Goal: Obtain resource: Download file/media

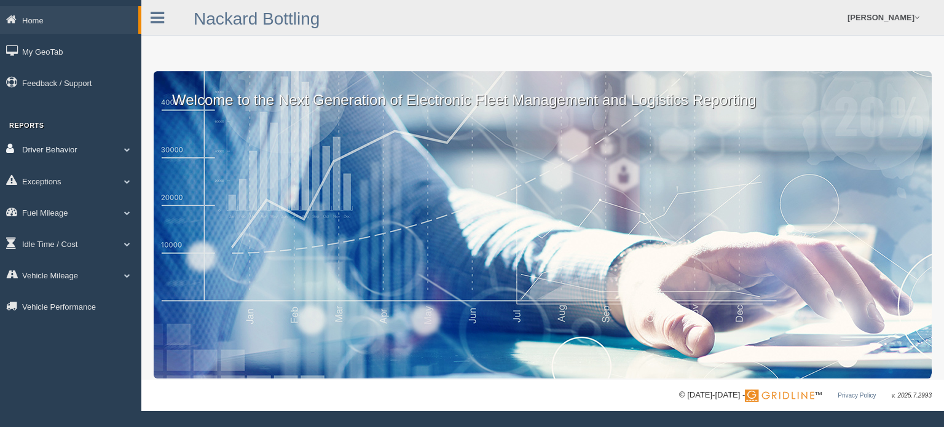
click at [69, 148] on link "Driver Behavior" at bounding box center [70, 149] width 141 height 28
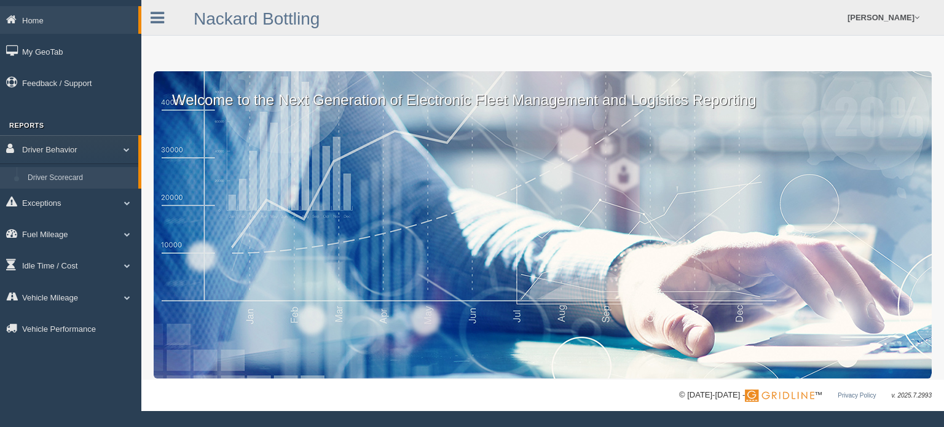
click at [74, 172] on link "Driver Scorecard" at bounding box center [80, 178] width 116 height 22
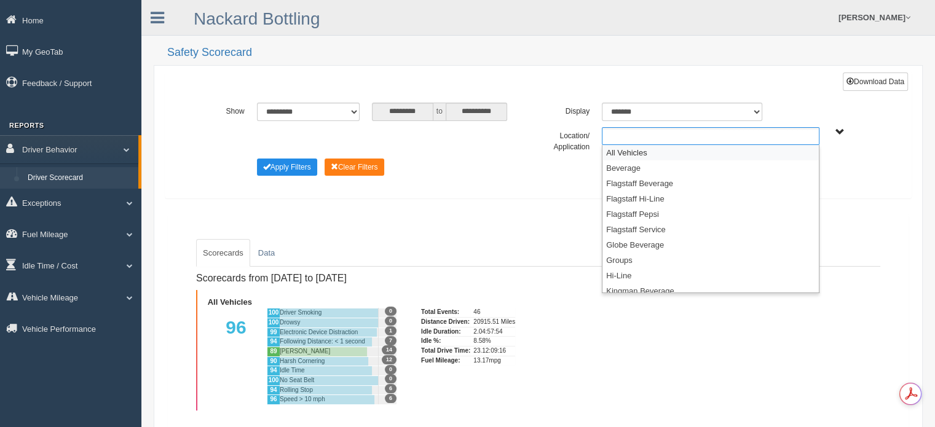
click at [631, 132] on input "text" at bounding box center [631, 135] width 53 height 15
click at [639, 195] on li "Flagstaff Hi-Line" at bounding box center [710, 198] width 216 height 15
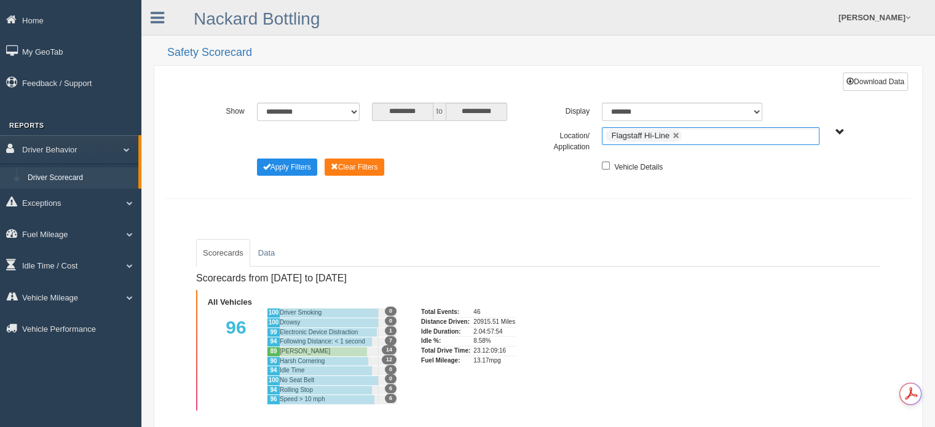
click at [698, 137] on input "text" at bounding box center [692, 135] width 15 height 15
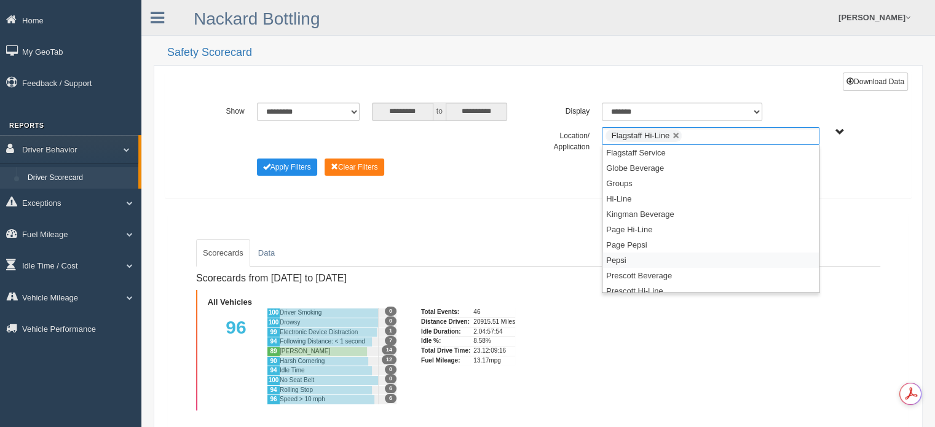
scroll to position [123, 0]
click at [660, 226] on li "Prescott Hi-Line" at bounding box center [710, 229] width 216 height 15
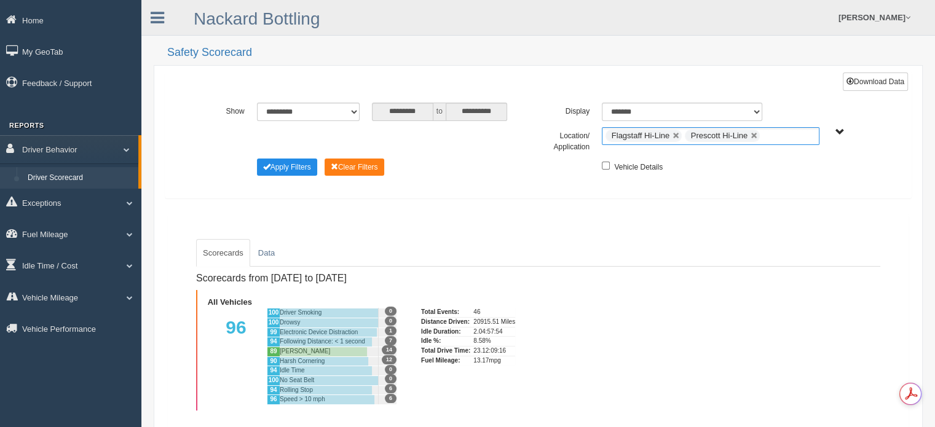
click at [780, 135] on ul "Flagstaff Hi-Line Prescott Hi-Line" at bounding box center [711, 136] width 218 height 18
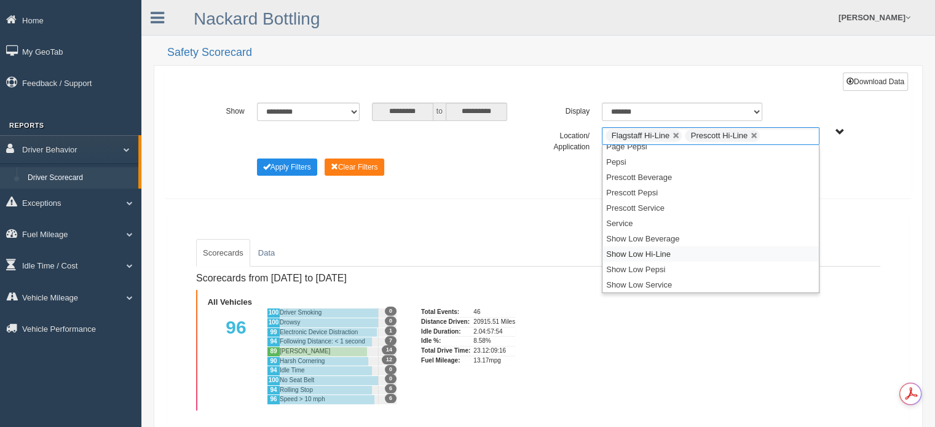
click at [661, 253] on li "Show Low Hi-Line" at bounding box center [710, 253] width 216 height 15
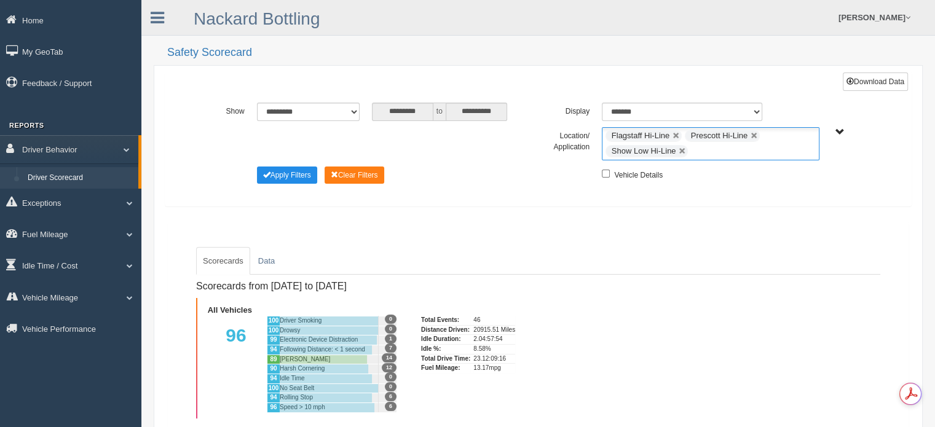
scroll to position [144, 0]
click at [296, 173] on button "Apply Filters" at bounding box center [287, 175] width 60 height 17
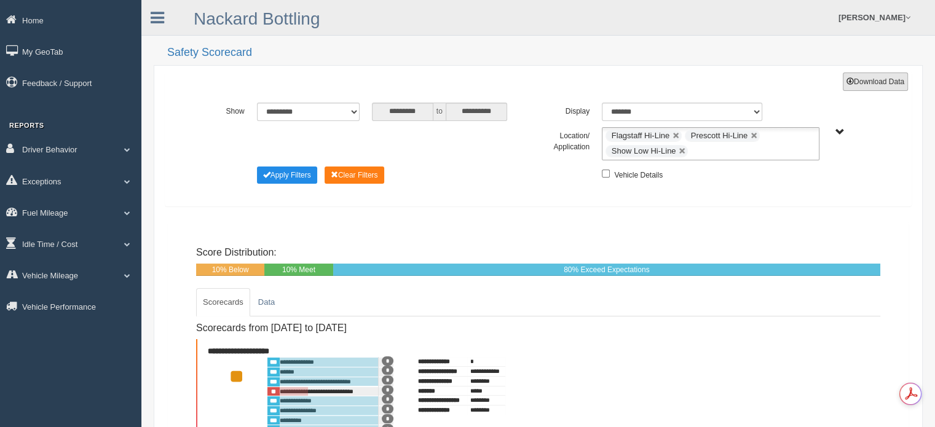
click at [862, 81] on button "Download Data" at bounding box center [875, 82] width 65 height 18
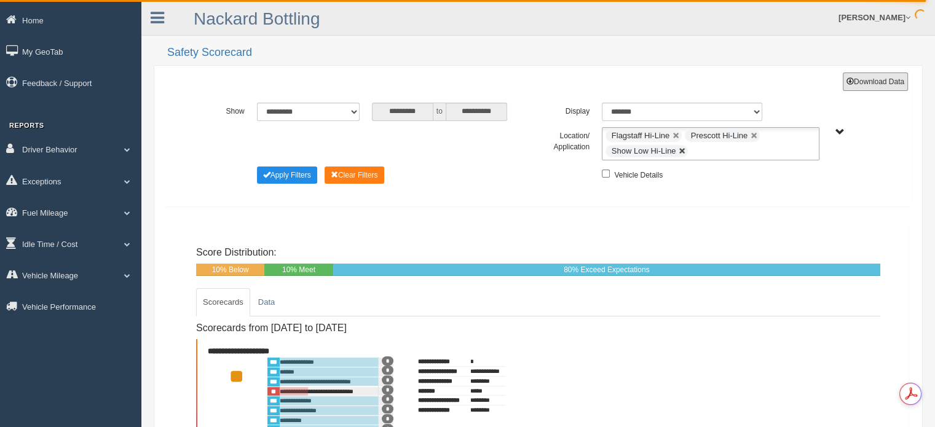
click at [683, 151] on link at bounding box center [682, 151] width 7 height 7
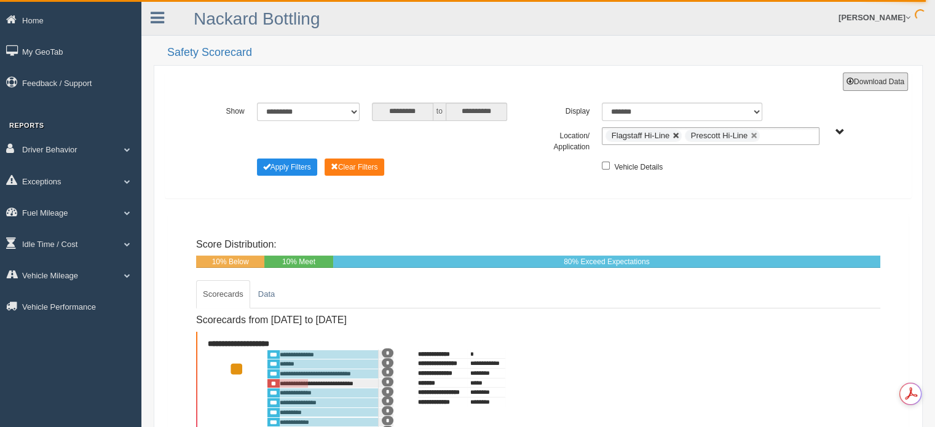
click at [675, 138] on link at bounding box center [675, 135] width 7 height 7
click at [676, 136] on link at bounding box center [674, 135] width 7 height 7
type input "**********"
click at [672, 136] on ul at bounding box center [711, 136] width 218 height 18
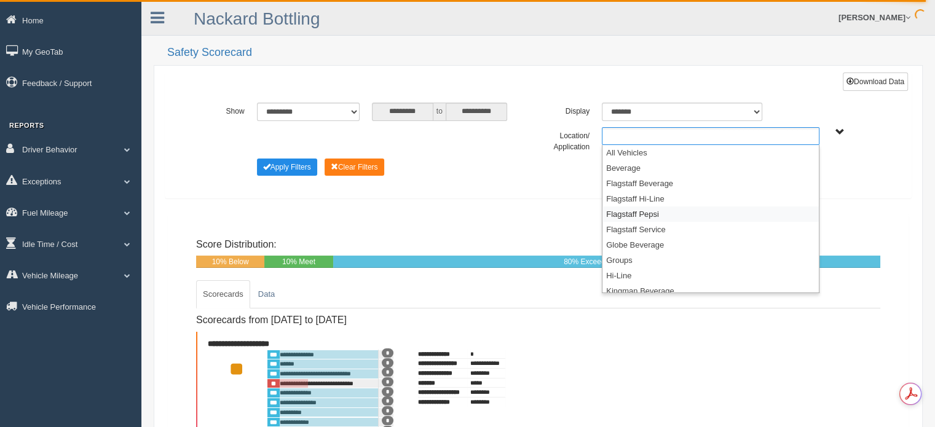
click at [648, 213] on li "Flagstaff Pepsi" at bounding box center [710, 214] width 216 height 15
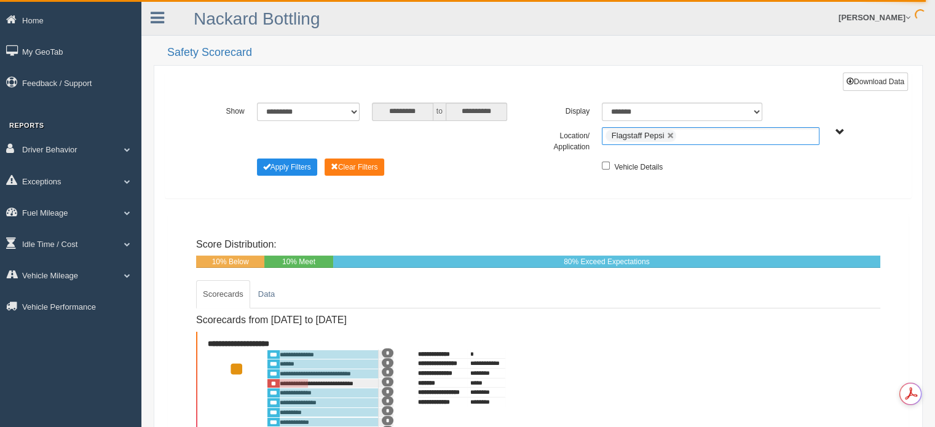
click at [706, 137] on ul "Flagstaff Pepsi" at bounding box center [711, 136] width 218 height 18
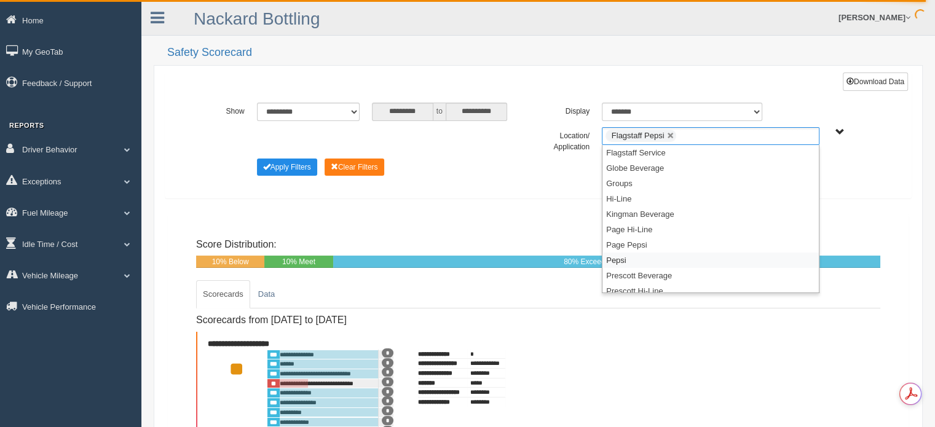
scroll to position [123, 0]
click at [651, 245] on li "Prescott Pepsi" at bounding box center [710, 244] width 216 height 15
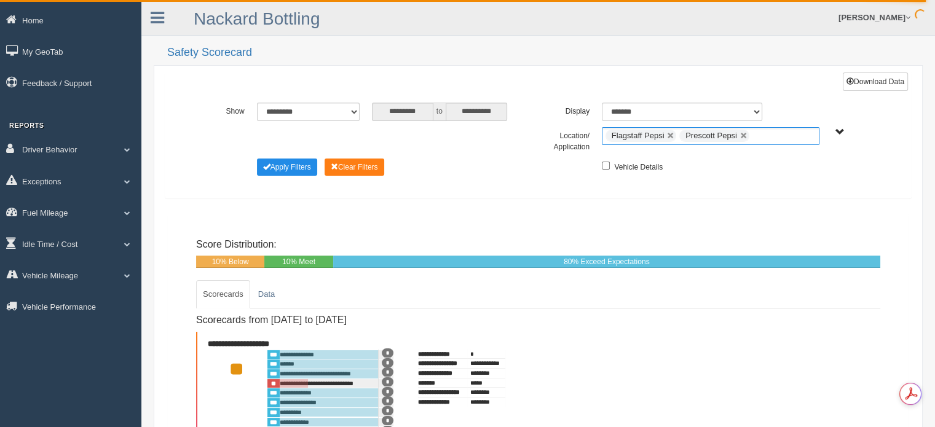
click at [773, 134] on ul "Flagstaff Pepsi Prescott Pepsi" at bounding box center [711, 136] width 218 height 18
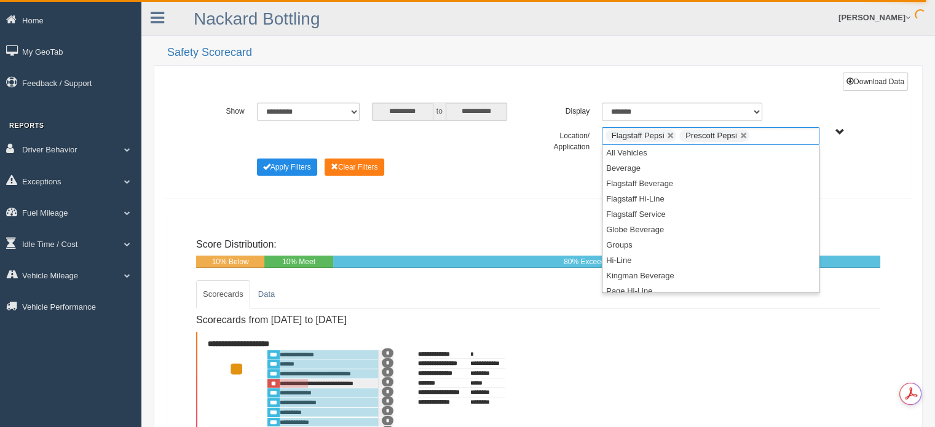
scroll to position [160, 0]
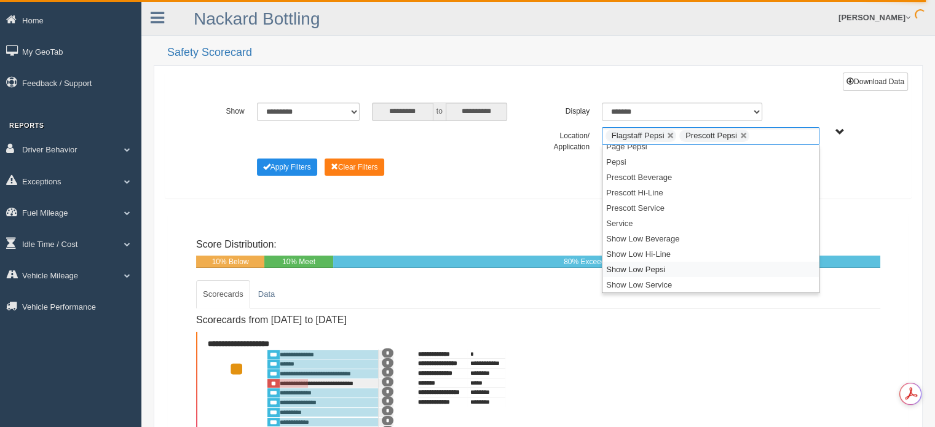
click at [659, 269] on li "Show Low Pepsi" at bounding box center [710, 269] width 216 height 15
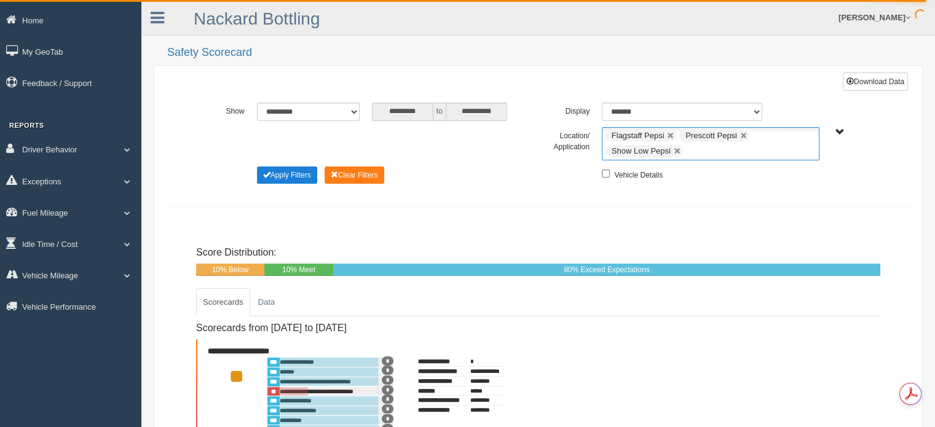
click at [304, 172] on button "Apply Filters" at bounding box center [287, 175] width 60 height 17
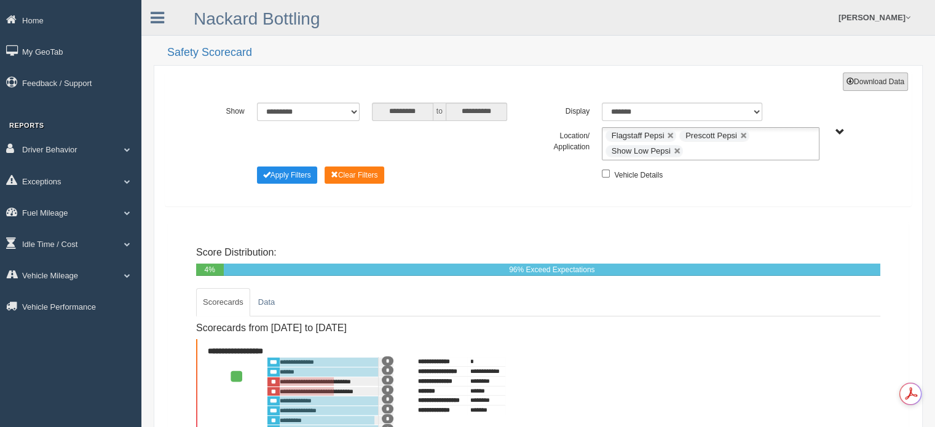
click at [867, 79] on button "Download Data" at bounding box center [875, 82] width 65 height 18
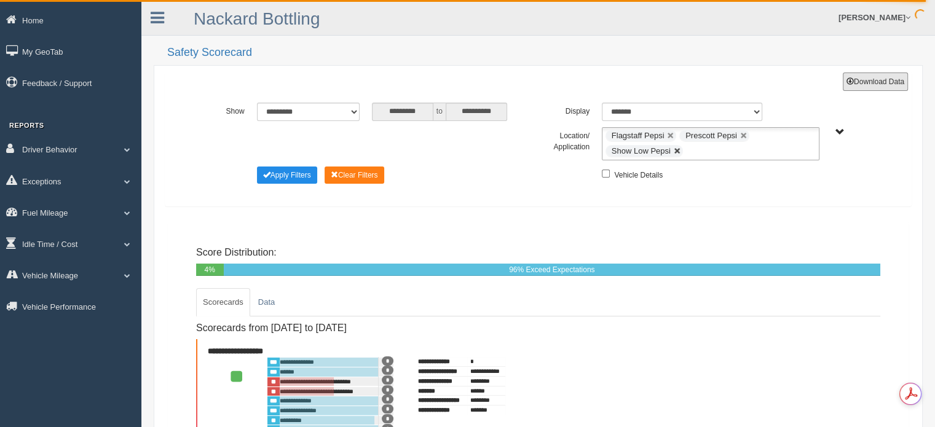
click at [674, 149] on link at bounding box center [677, 151] width 7 height 7
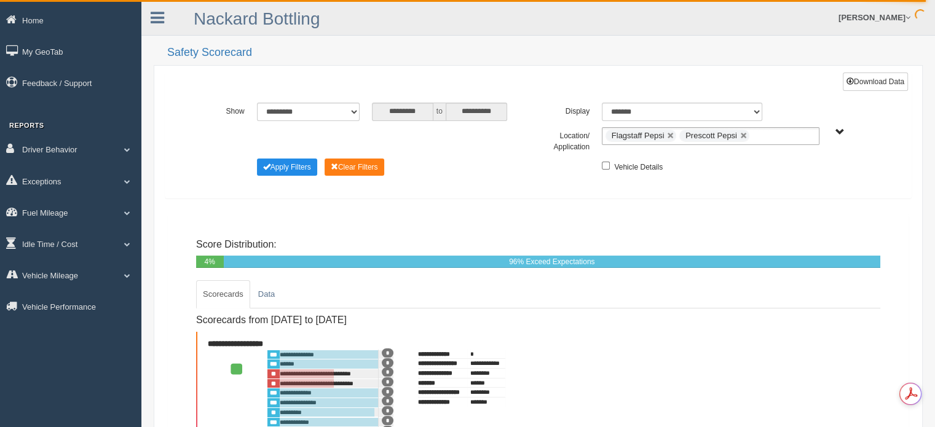
click at [669, 130] on li "Flagstaff Pepsi" at bounding box center [640, 136] width 71 height 12
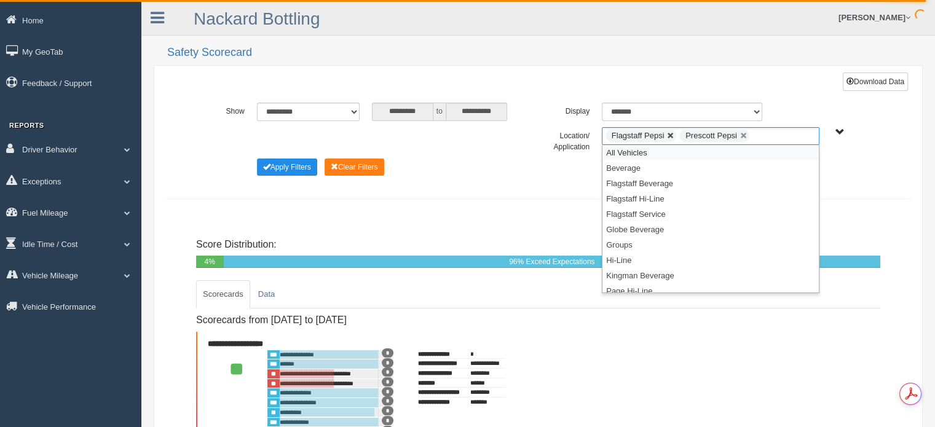
click at [671, 134] on link at bounding box center [670, 135] width 7 height 7
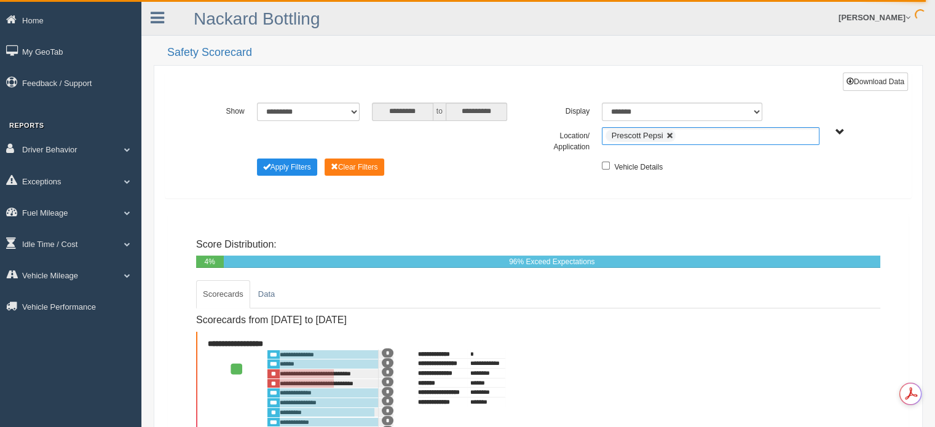
click at [671, 134] on link at bounding box center [669, 135] width 7 height 7
click at [668, 134] on ul at bounding box center [711, 136] width 218 height 18
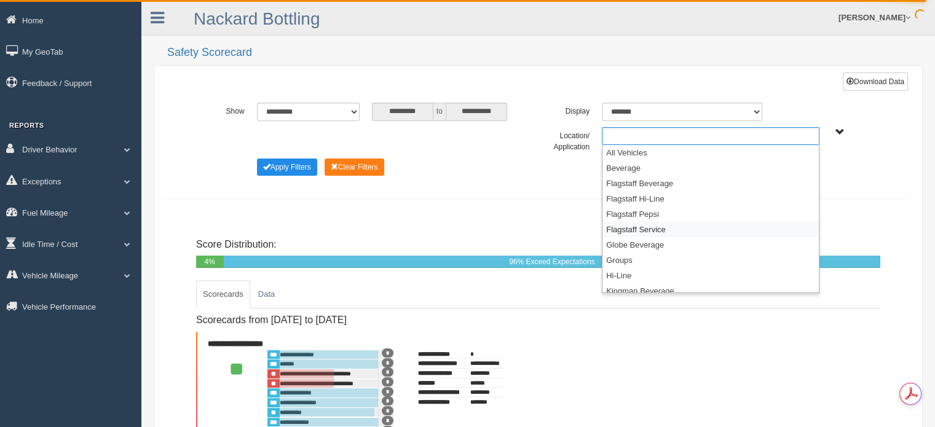
click at [653, 226] on li "Flagstaff Service" at bounding box center [710, 229] width 216 height 15
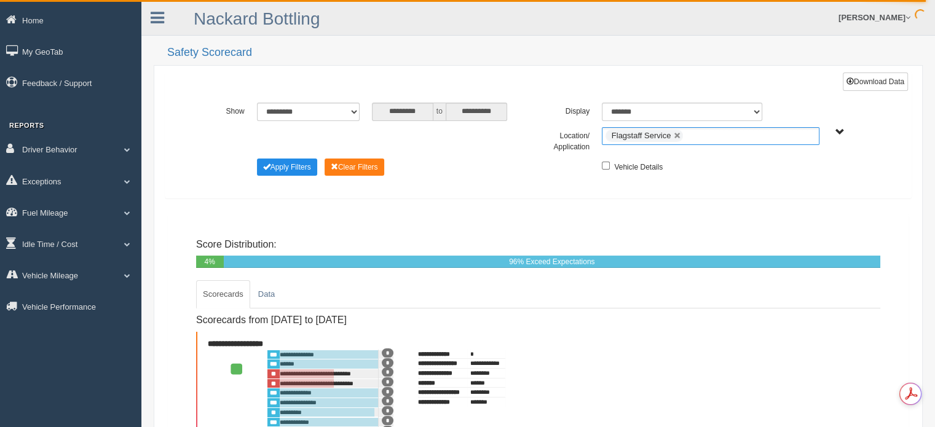
click at [711, 135] on ul "Flagstaff Service" at bounding box center [711, 136] width 218 height 18
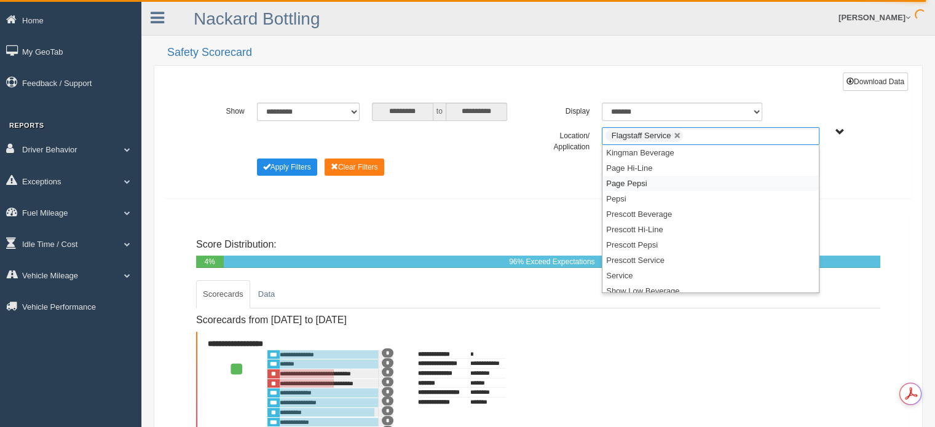
scroll to position [175, 0]
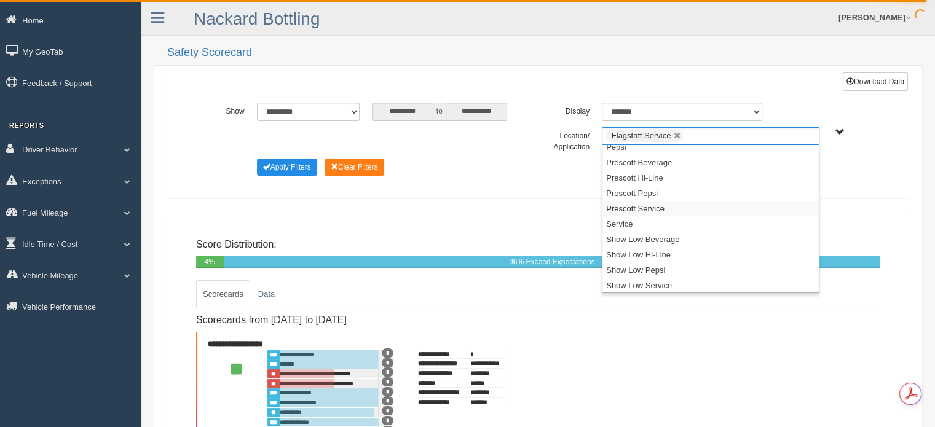
click at [657, 204] on li "Prescott Service" at bounding box center [710, 208] width 216 height 15
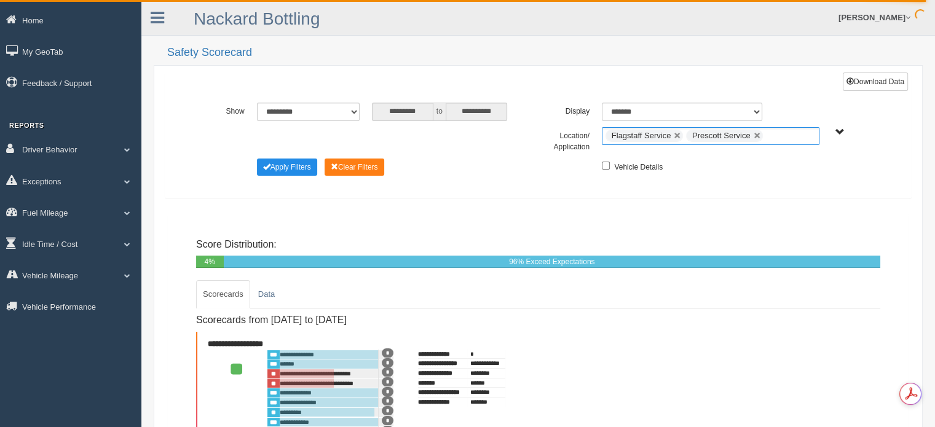
scroll to position [160, 0]
click at [781, 138] on ul "Flagstaff Service Prescott Service" at bounding box center [711, 136] width 218 height 18
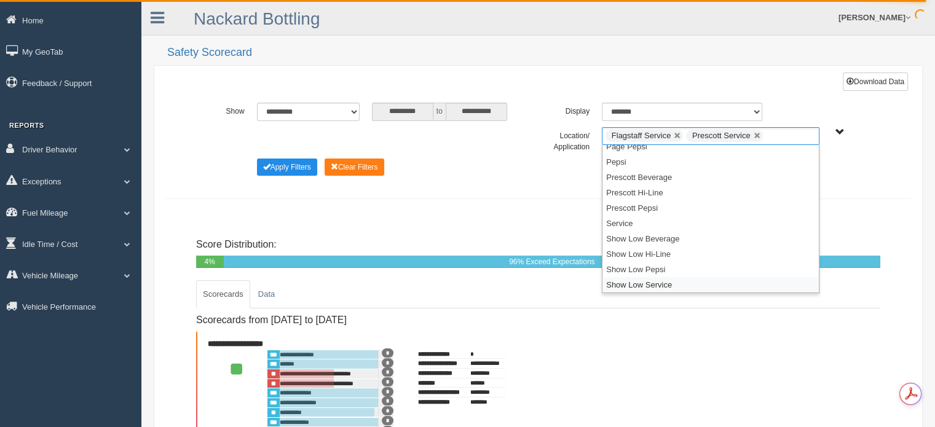
click at [668, 278] on li "Show Low Service" at bounding box center [710, 284] width 216 height 15
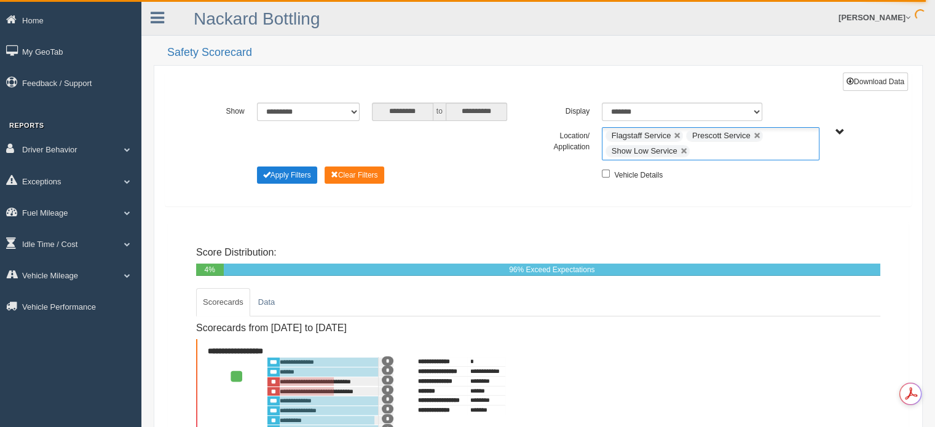
click at [287, 173] on button "Apply Filters" at bounding box center [287, 175] width 60 height 17
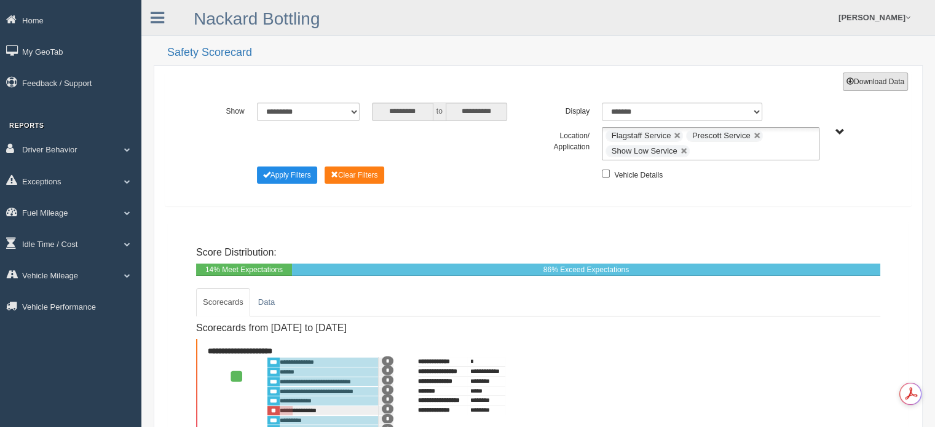
click at [871, 82] on button "Download Data" at bounding box center [875, 82] width 65 height 18
